Goal: Complete application form

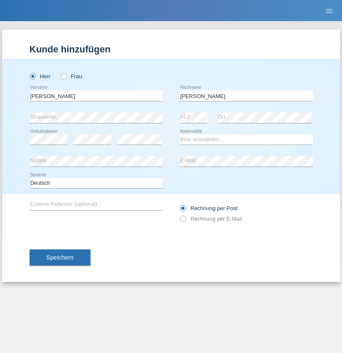
type input "[PERSON_NAME]"
select select "CH"
select select "en"
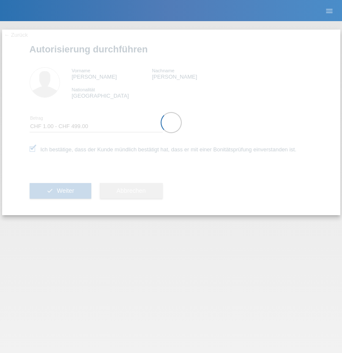
select select "1"
